Goal: Transaction & Acquisition: Book appointment/travel/reservation

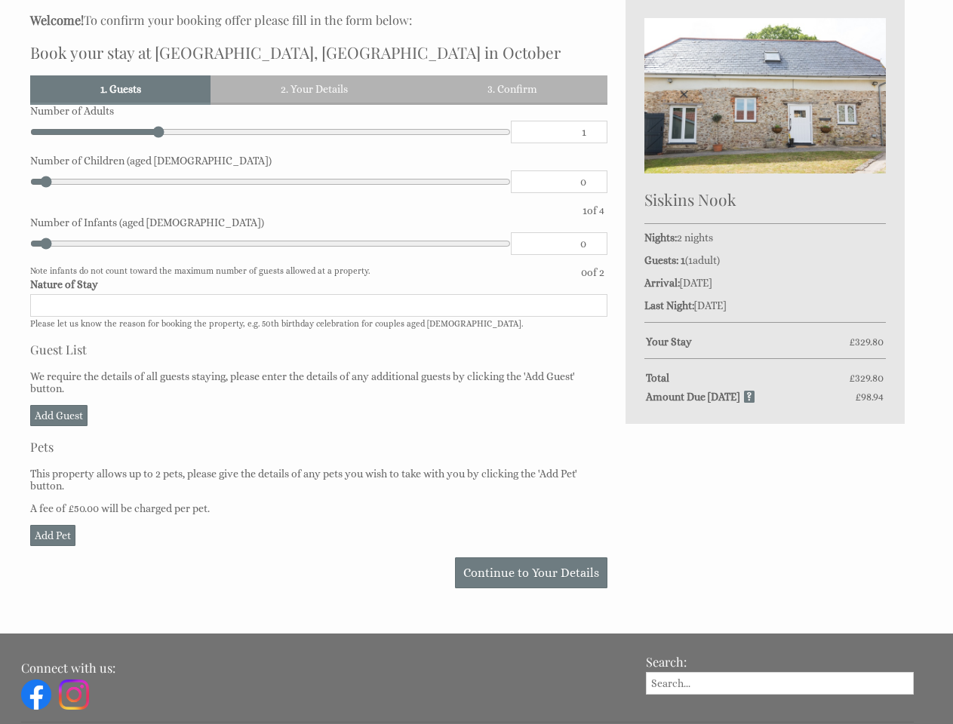
scroll to position [507, 0]
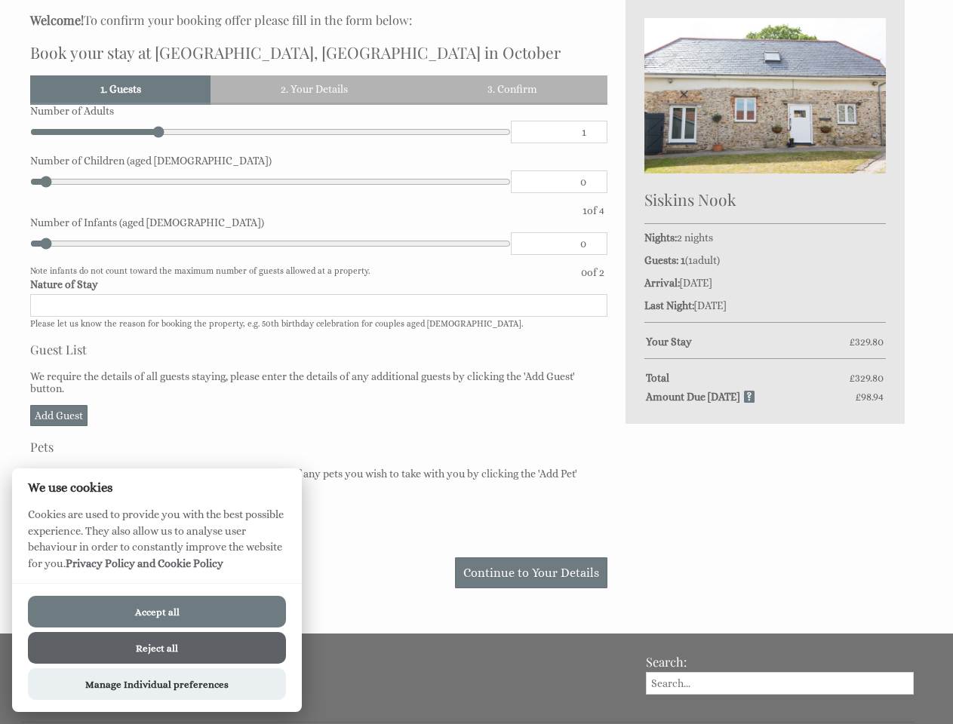
click at [476, 362] on div "Please Note: You have added 0 guest s above the base occupancy which incurs a f…" at bounding box center [318, 347] width 577 height 484
click at [121, 89] on link "1. Guests" at bounding box center [120, 88] width 180 height 27
click at [315, 89] on link "2. Your Details" at bounding box center [313, 88] width 207 height 27
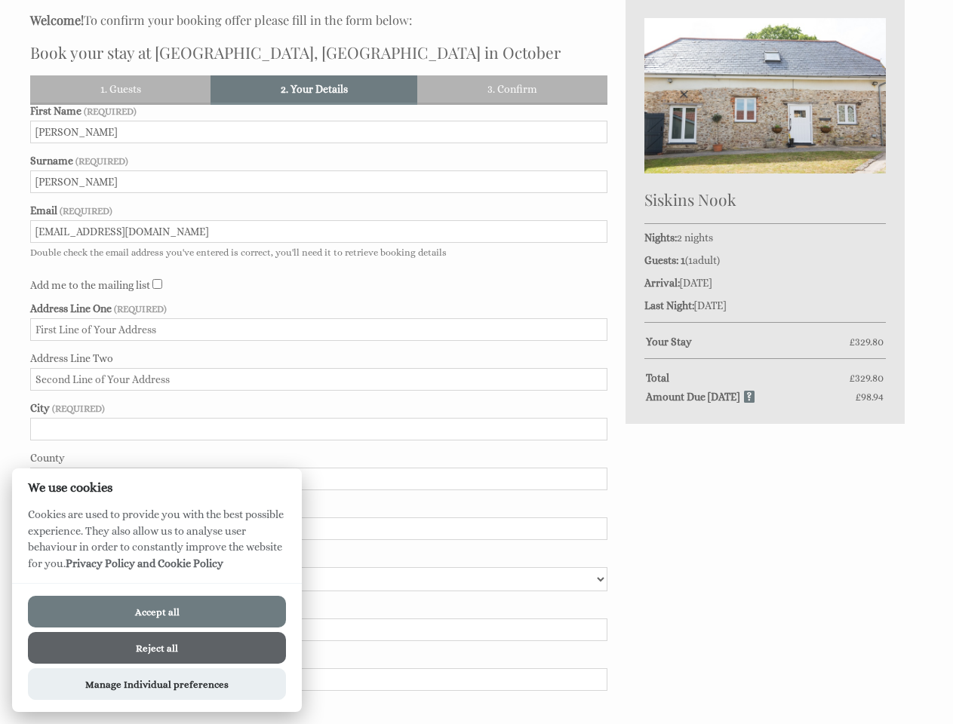
scroll to position [505, 0]
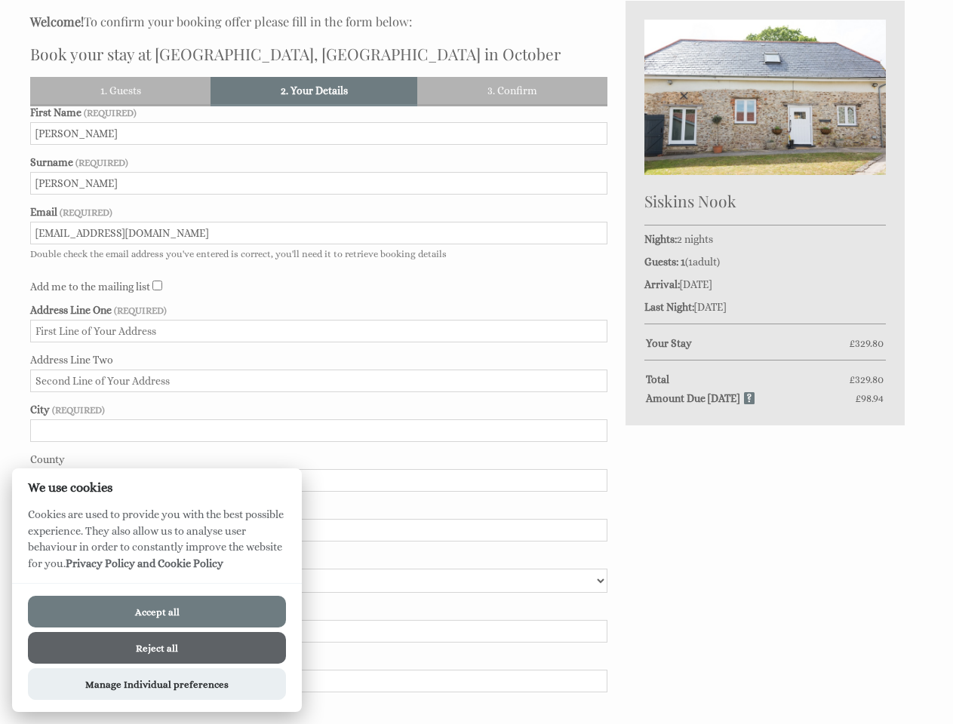
click at [513, 89] on link "3. Confirm" at bounding box center [511, 90] width 189 height 27
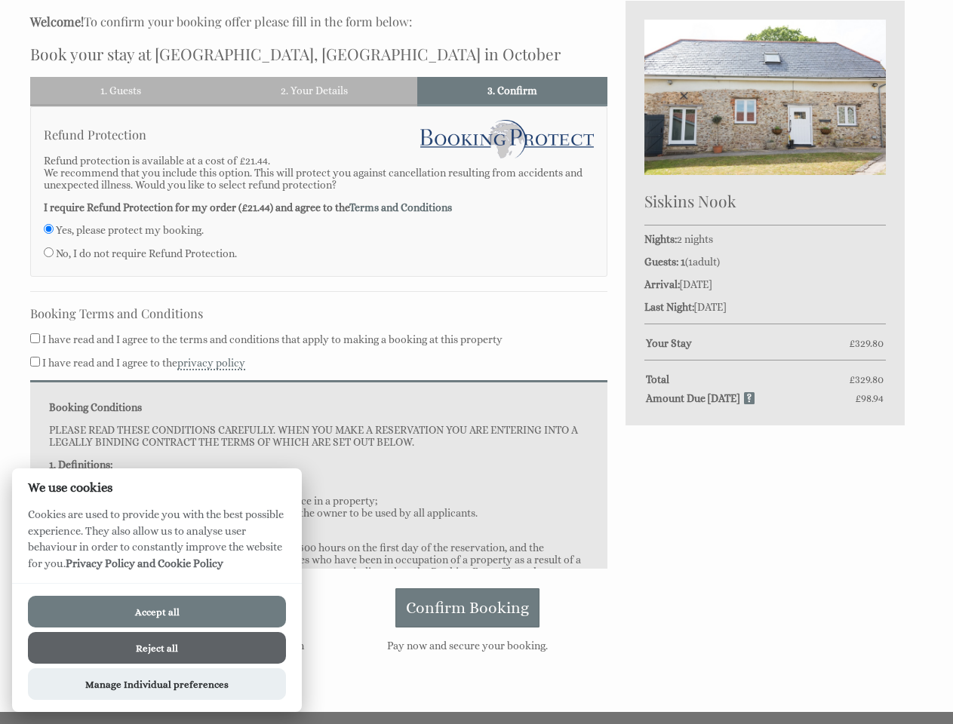
click at [59, 416] on div "Booking Conditions PLEASE READ THESE CONDITIONS CAREFULLY. WHEN YOU MAKE A RESE…" at bounding box center [318, 474] width 577 height 189
click at [532, 573] on div "Refund Protection Refund protection is available at a cost of £21.44. We recomm…" at bounding box center [318, 390] width 577 height 568
click at [157, 612] on button "Accept all" at bounding box center [157, 612] width 258 height 32
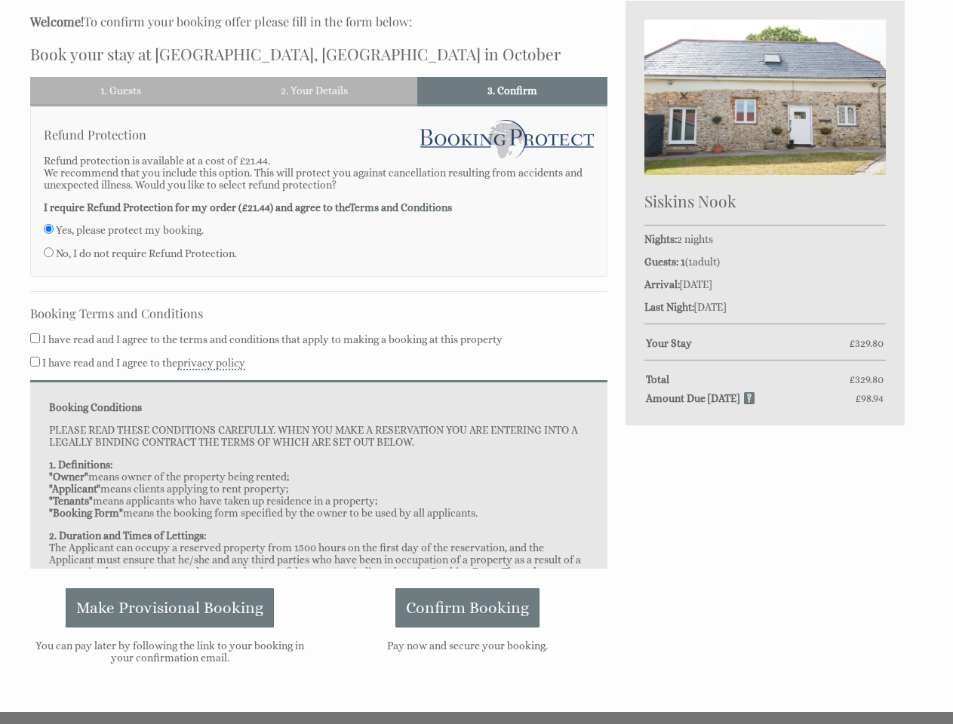
click at [157, 652] on button "Reject all" at bounding box center [157, 668] width 258 height 32
click at [157, 684] on div "Accept all Reject all Manage Individual preferences" at bounding box center [157, 667] width 290 height 129
